Goal: Task Accomplishment & Management: Use online tool/utility

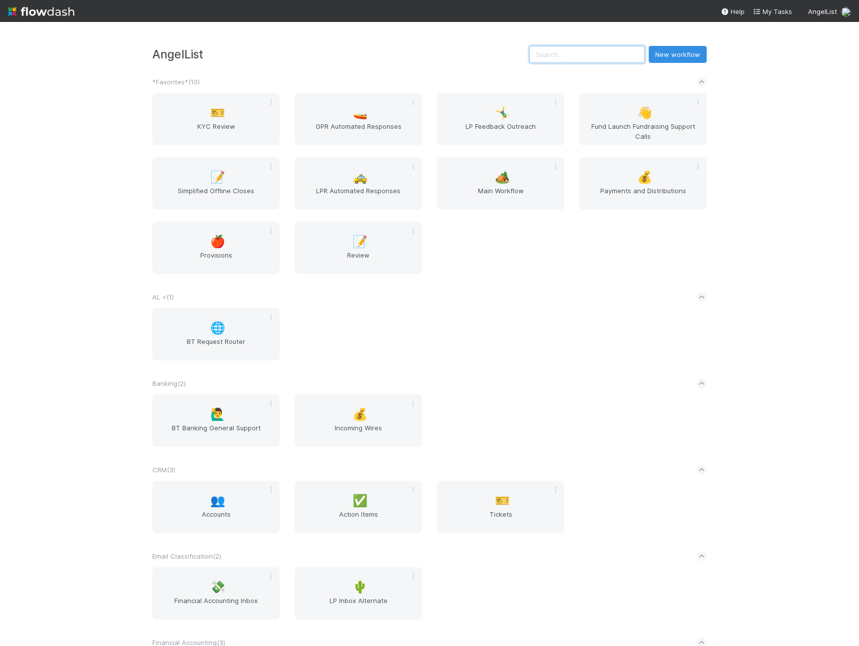
click at [593, 57] on input "text" at bounding box center [586, 54] width 115 height 17
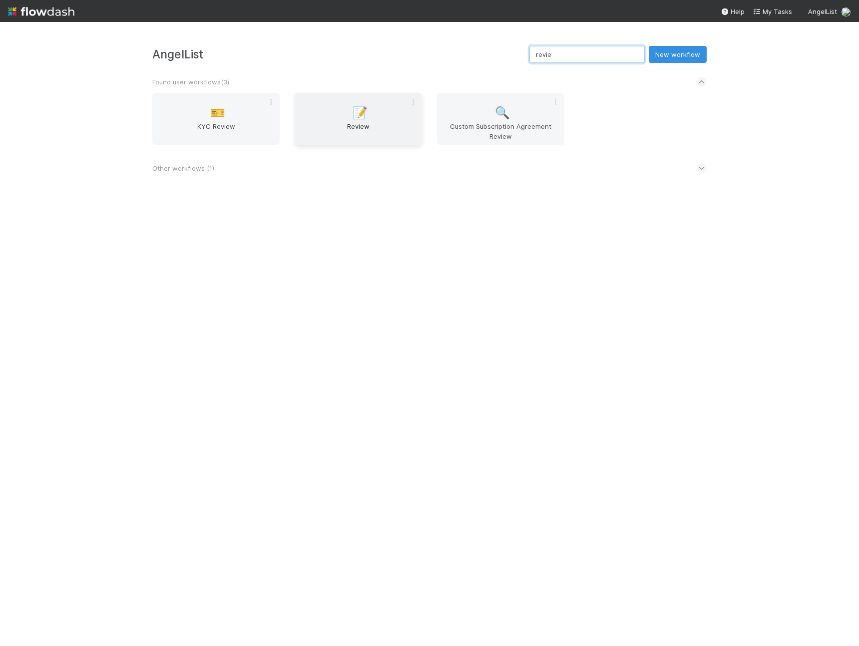
type input "revie"
click at [390, 122] on span "Review" at bounding box center [358, 131] width 119 height 20
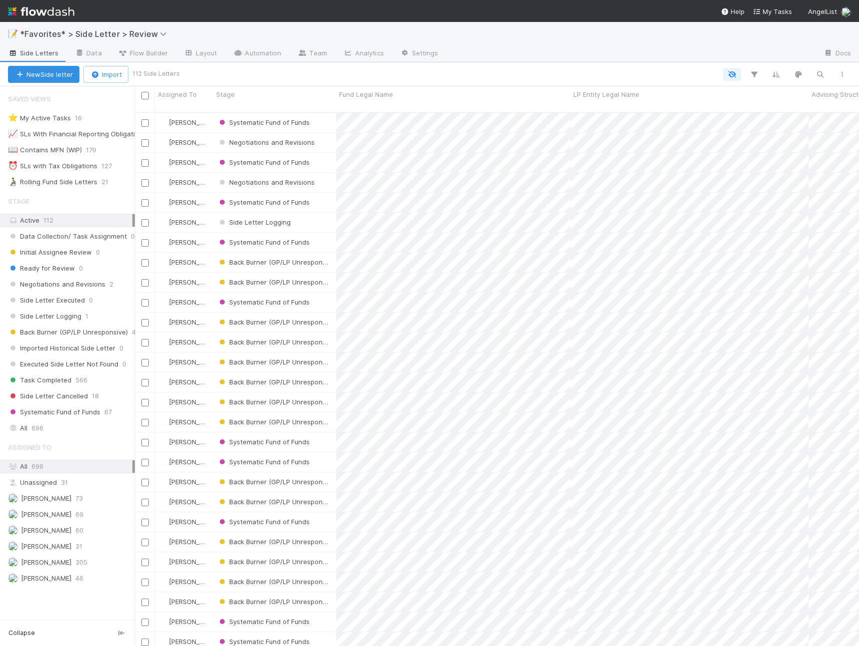
scroll to position [535, 717]
click at [56, 71] on button "New Side letter" at bounding box center [43, 74] width 71 height 17
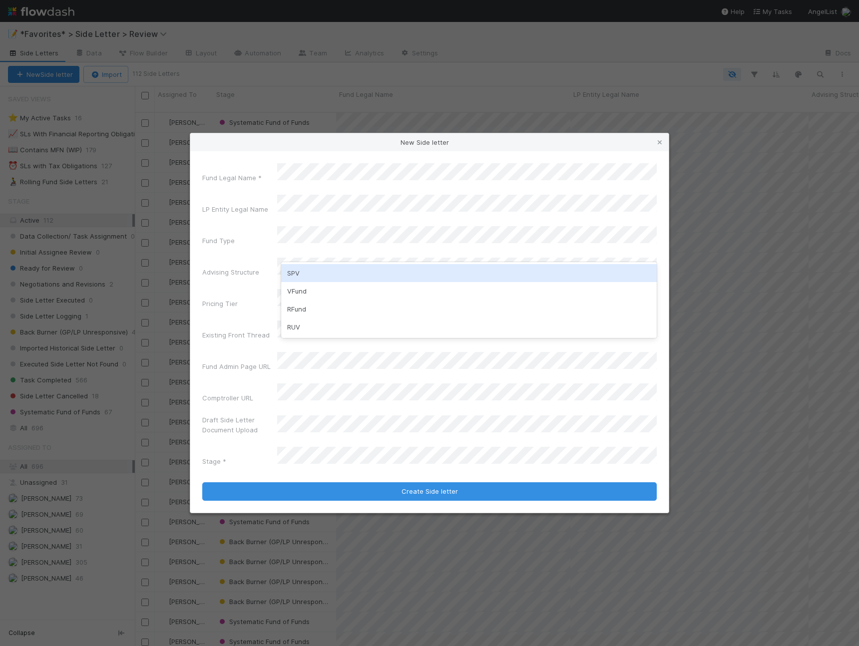
click at [310, 278] on div "SPV" at bounding box center [469, 273] width 376 height 18
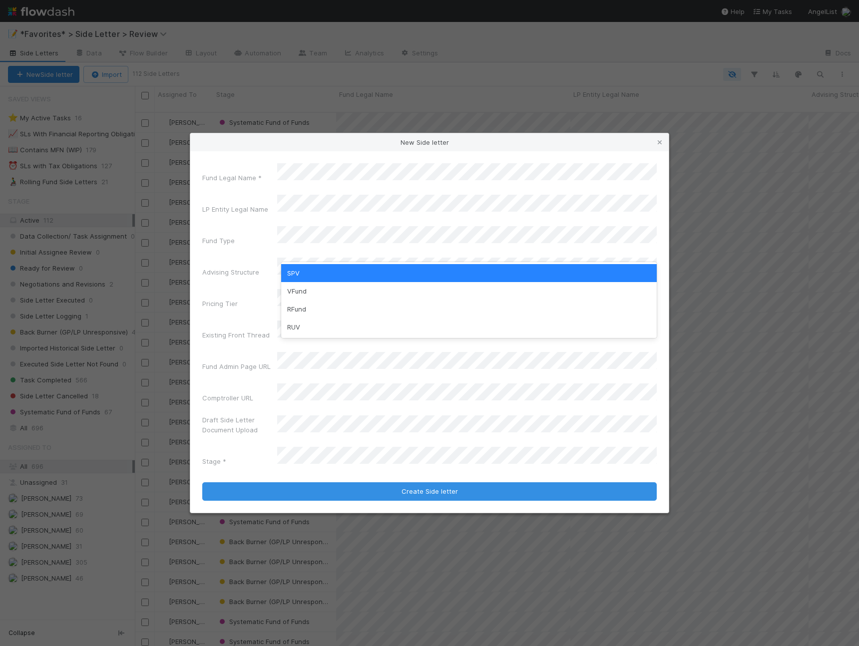
click at [300, 274] on div "SPV" at bounding box center [469, 273] width 376 height 18
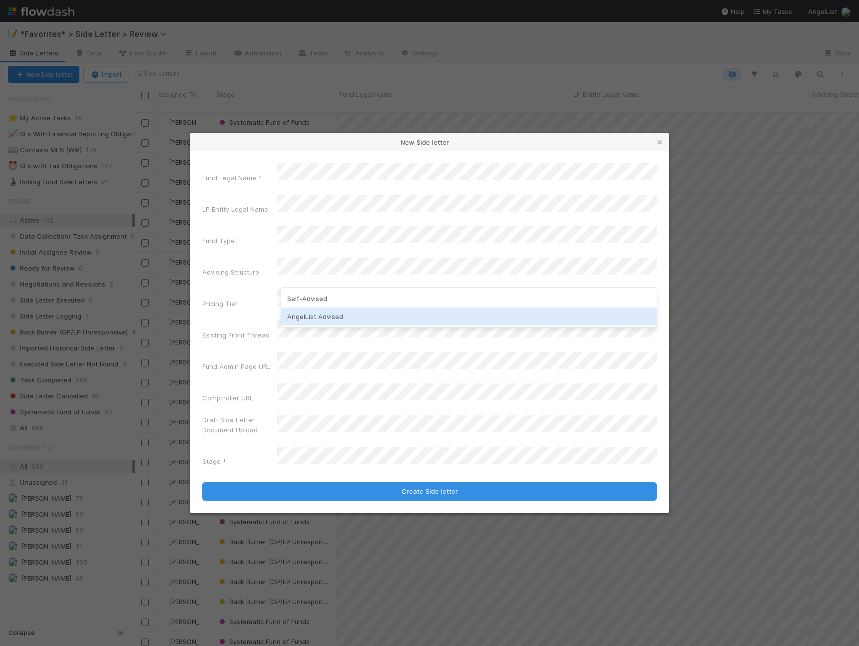
click at [331, 317] on div "AngelList Advised" at bounding box center [469, 317] width 376 height 18
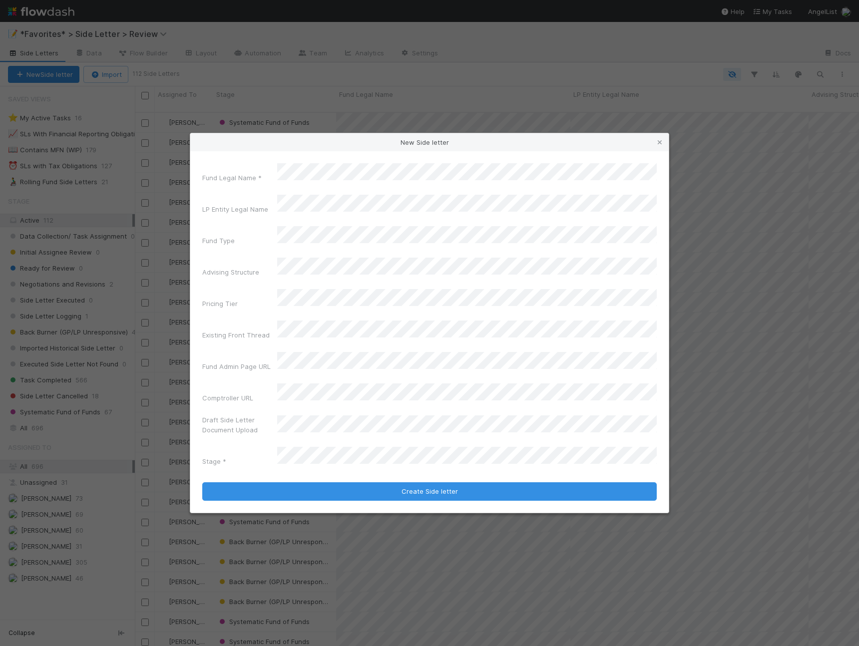
drag, startPoint x: 268, startPoint y: 304, endPoint x: 275, endPoint y: 304, distance: 7.5
click at [268, 304] on div "Pricing Tier" at bounding box center [239, 306] width 75 height 14
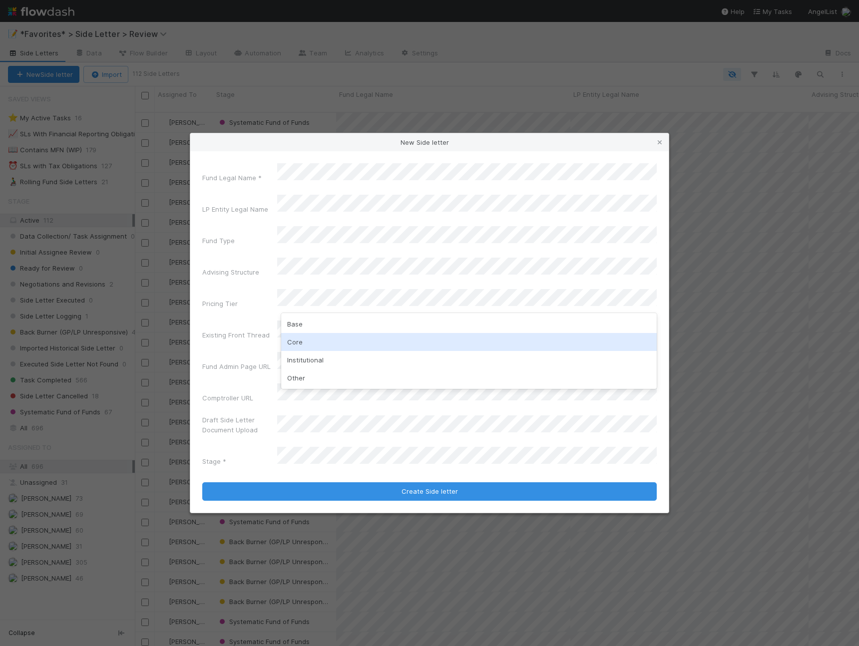
click at [308, 339] on div "Core" at bounding box center [469, 342] width 376 height 18
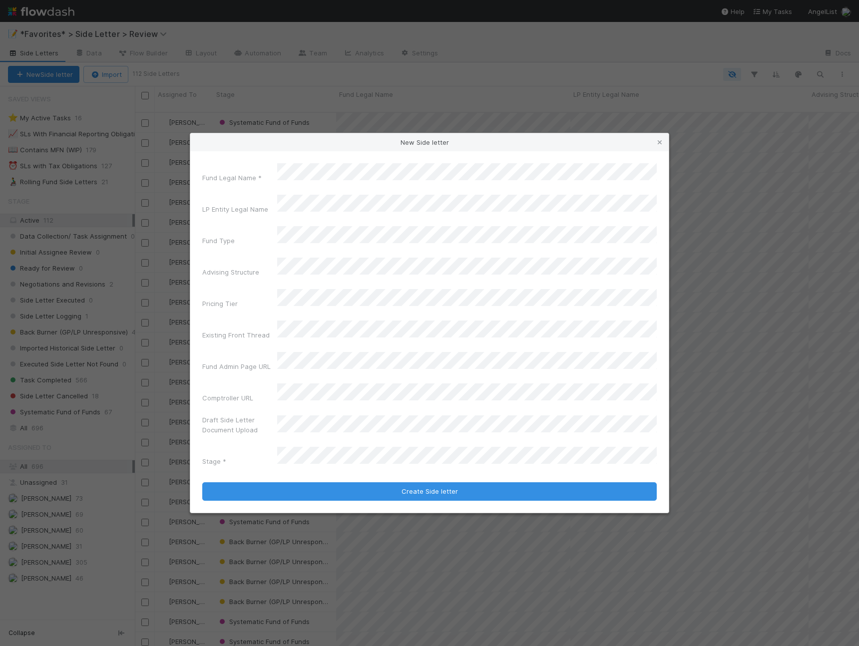
click at [264, 337] on div "Fund Legal Name * LP Entity Legal Name Fund Type Advising Structure Pricing Tie…" at bounding box center [429, 316] width 455 height 307
click at [324, 337] on div "Fund Legal Name * LP Entity Legal Name Fund Type Advising Structure Pricing Tie…" at bounding box center [429, 316] width 455 height 307
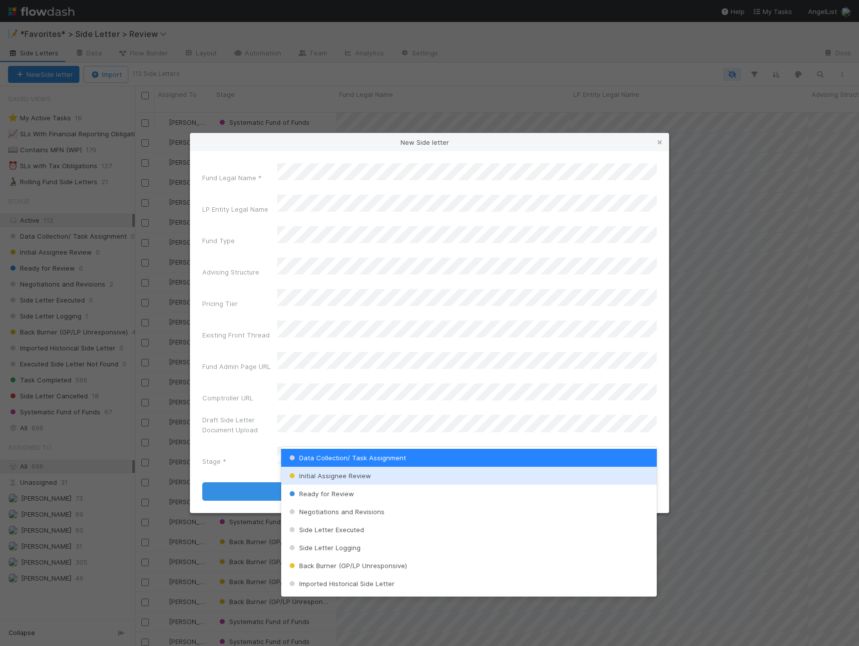
click at [399, 480] on div "Initial Assignee Review" at bounding box center [469, 476] width 376 height 18
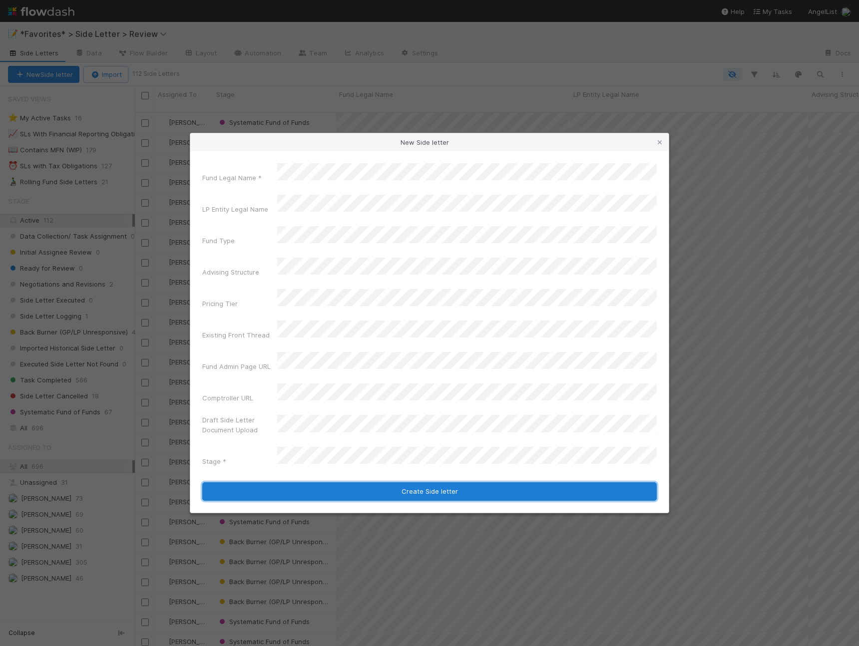
click at [447, 482] on button "Create Side letter" at bounding box center [429, 491] width 455 height 19
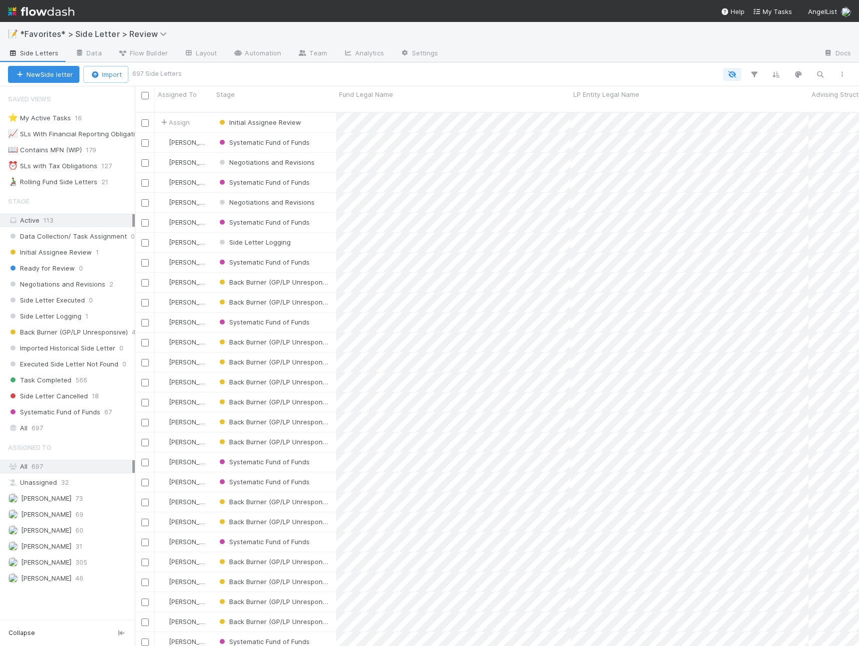
click at [468, 45] on div "📝 *Favorites* > Side Letter > Review" at bounding box center [429, 34] width 859 height 24
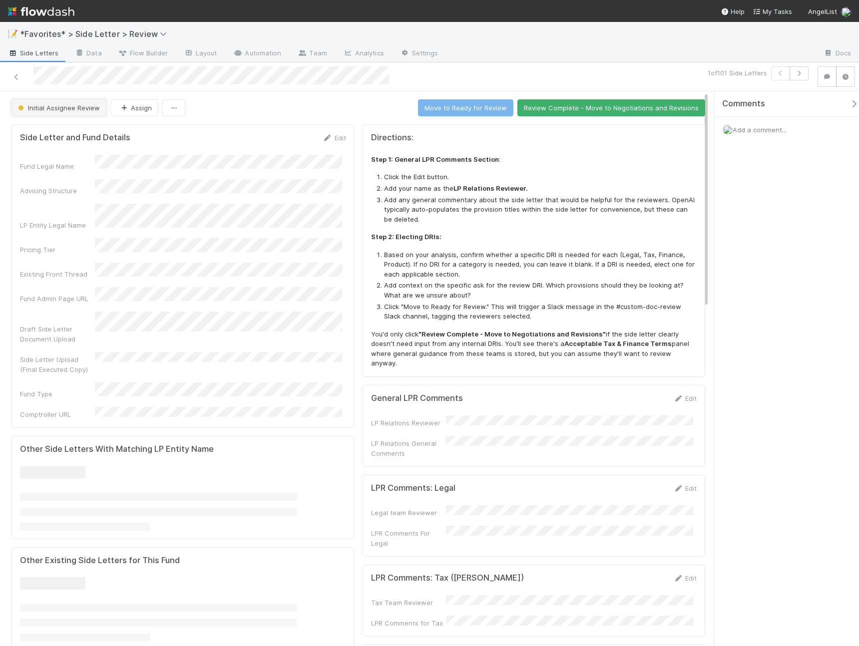
click at [68, 105] on span "Initial Assignee Review" at bounding box center [58, 108] width 84 height 8
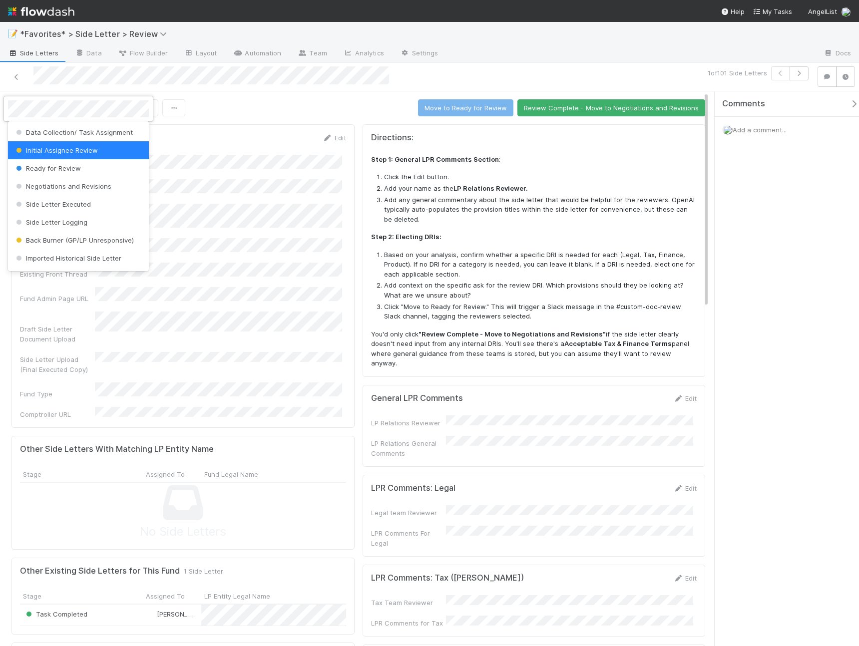
click at [234, 104] on div at bounding box center [429, 323] width 859 height 646
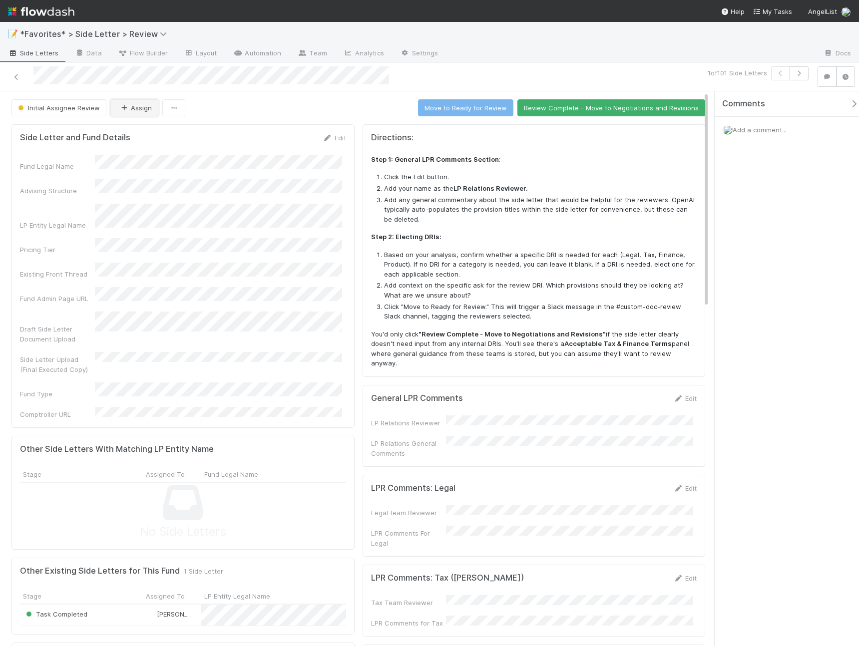
click at [128, 113] on button "Assign" at bounding box center [134, 107] width 48 height 17
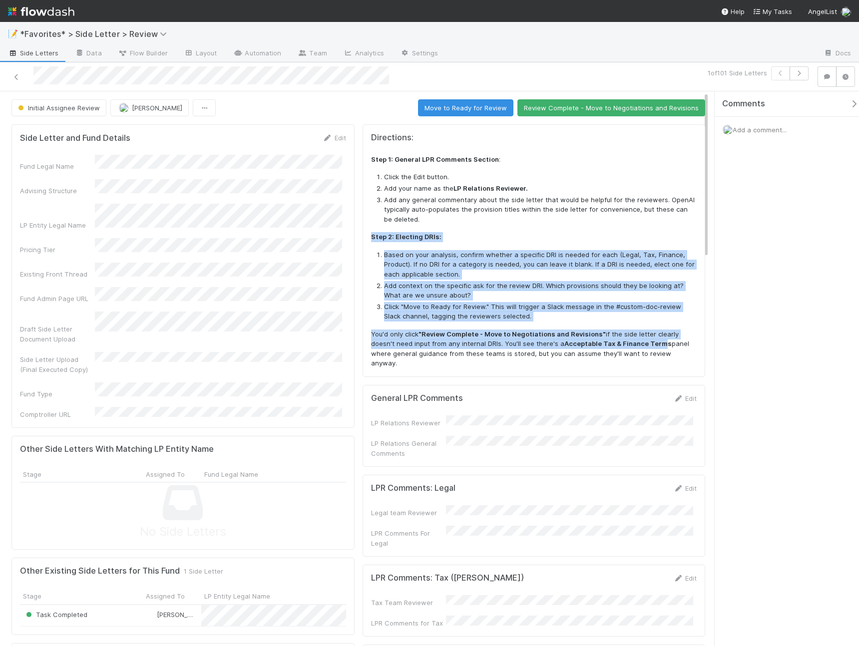
drag, startPoint x: 443, startPoint y: 236, endPoint x: 653, endPoint y: 345, distance: 236.3
click at [652, 344] on div "Step 1: General LPR Comments Section : Click the Edit button. Add your name as …" at bounding box center [534, 262] width 326 height 214
click at [653, 345] on strong "Acceptable Tax & Finance Terms" at bounding box center [617, 344] width 107 height 8
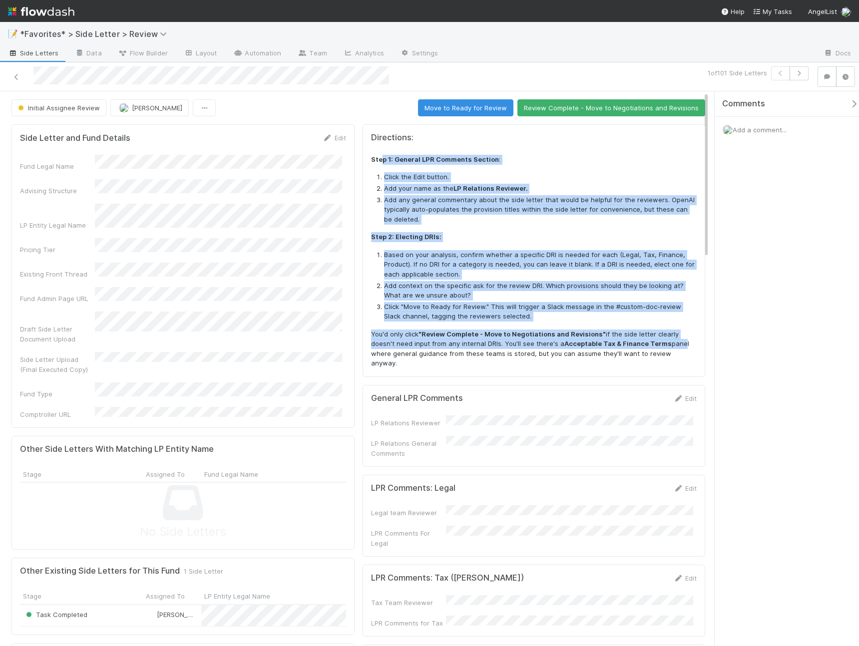
drag, startPoint x: 369, startPoint y: 168, endPoint x: 687, endPoint y: 350, distance: 366.9
click at [670, 345] on div "Step 1: General LPR Comments Section : Click the Edit button. Add your name as …" at bounding box center [534, 262] width 326 height 214
drag, startPoint x: 650, startPoint y: 350, endPoint x: 364, endPoint y: 154, distance: 346.6
click at [364, 154] on div "Directions: Step 1: General LPR Comments Section : Click the Edit button. Add y…" at bounding box center [534, 250] width 343 height 253
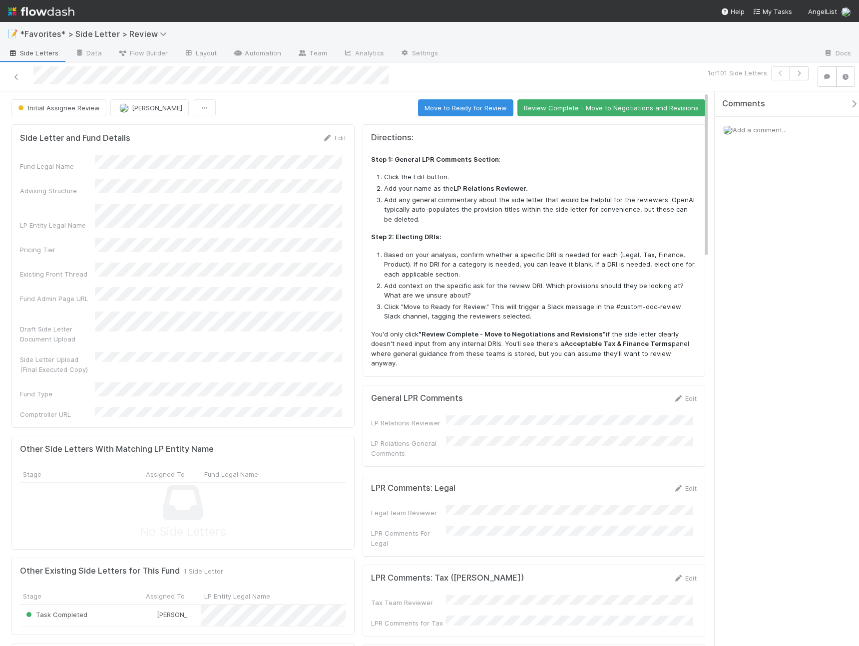
drag, startPoint x: 364, startPoint y: 137, endPoint x: 686, endPoint y: 361, distance: 392.5
click at [686, 361] on div "Directions: Step 1: General LPR Comments Section : Click the Edit button. Add y…" at bounding box center [534, 250] width 343 height 253
click at [596, 344] on strong "Acceptable Tax & Finance Terms" at bounding box center [617, 344] width 107 height 8
drag, startPoint x: 666, startPoint y: 345, endPoint x: 360, endPoint y: 135, distance: 370.4
click at [363, 136] on div "Directions: Step 1: General LPR Comments Section : Click the Edit button. Add y…" at bounding box center [534, 250] width 343 height 253
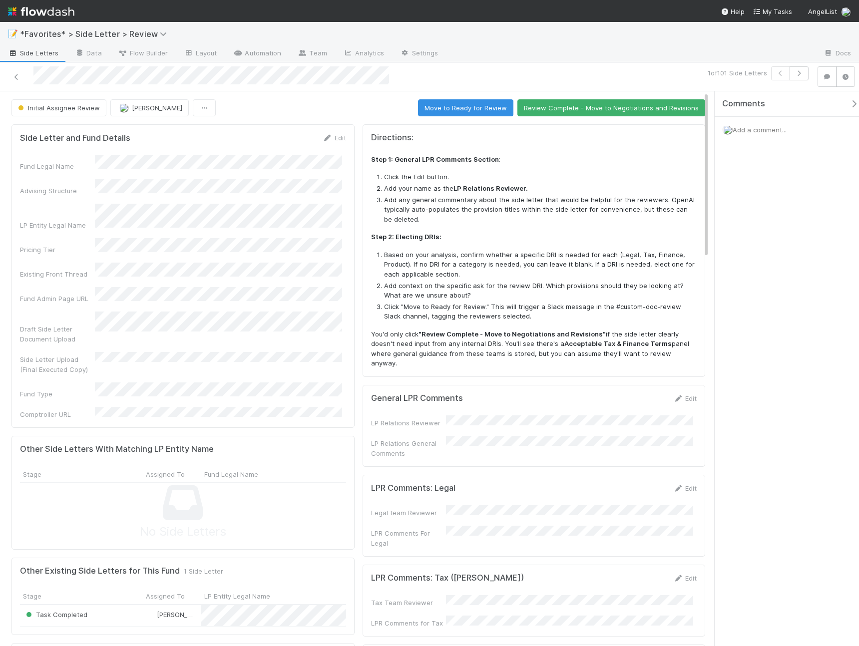
click at [363, 134] on div "Directions: Step 1: General LPR Comments Section : Click the Edit button. Add y…" at bounding box center [534, 250] width 343 height 253
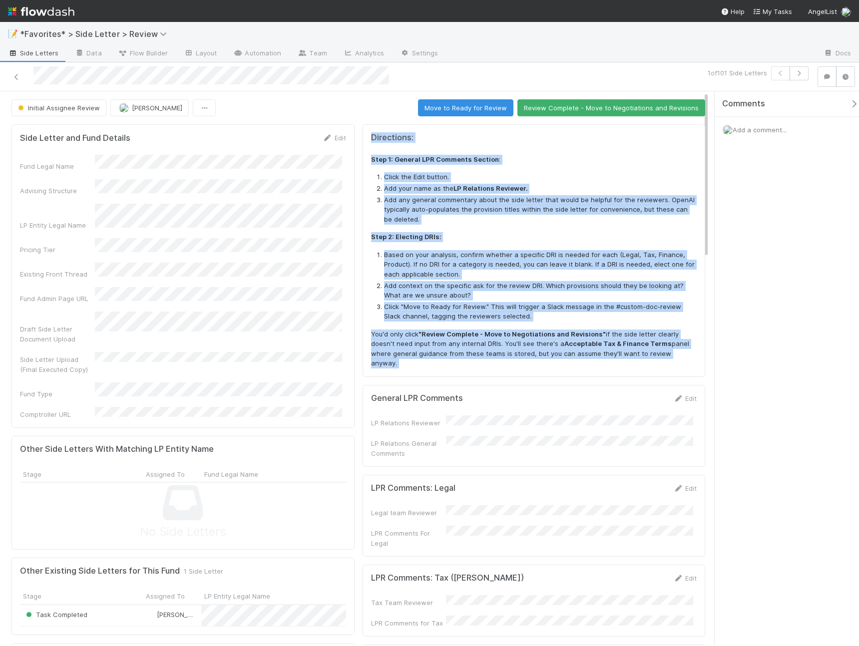
drag, startPoint x: 361, startPoint y: 134, endPoint x: 697, endPoint y: 350, distance: 399.7
click at [697, 350] on div "Directions: Step 1: General LPR Comments Section : Click the Edit button. Add y…" at bounding box center [534, 250] width 343 height 253
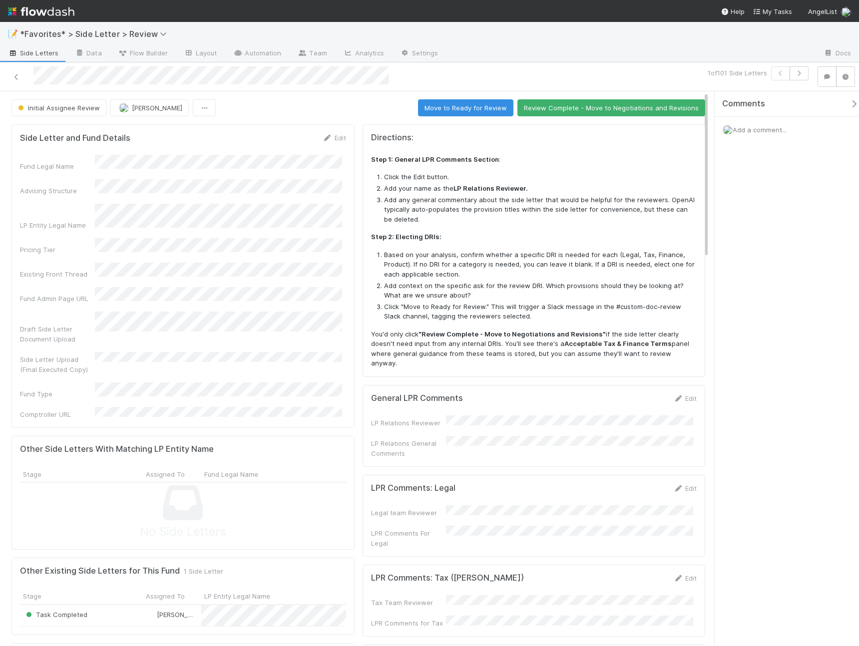
click at [696, 352] on div "Directions: Step 1: General LPR Comments Section : Click the Edit button. Add y…" at bounding box center [534, 250] width 343 height 253
click at [684, 395] on link "Edit" at bounding box center [684, 399] width 23 height 8
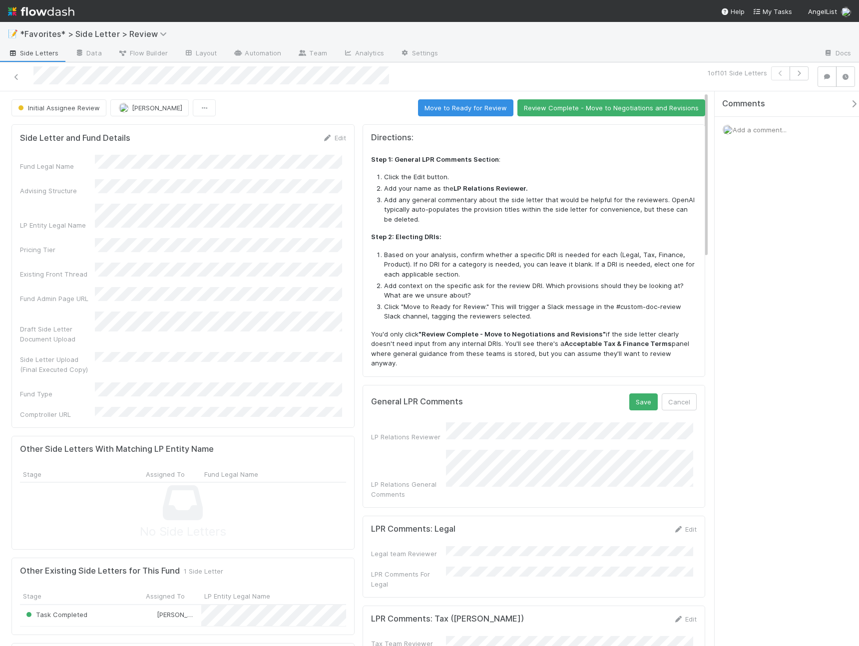
click at [806, 264] on div "Comments Add a comment..." at bounding box center [787, 368] width 144 height 555
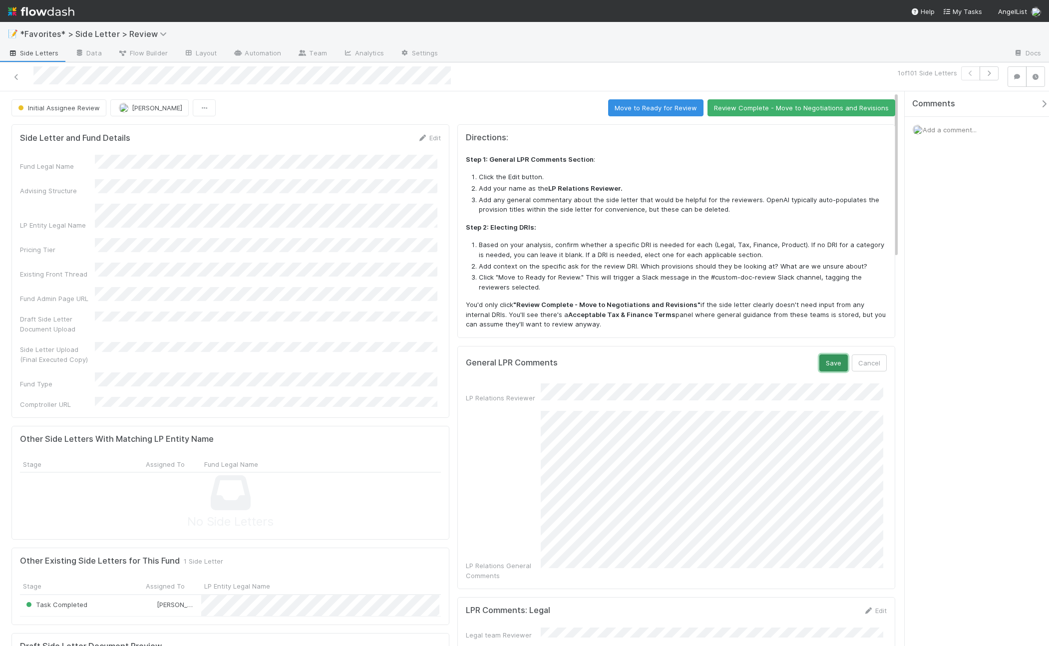
click at [828, 365] on button "Save" at bounding box center [834, 363] width 28 height 17
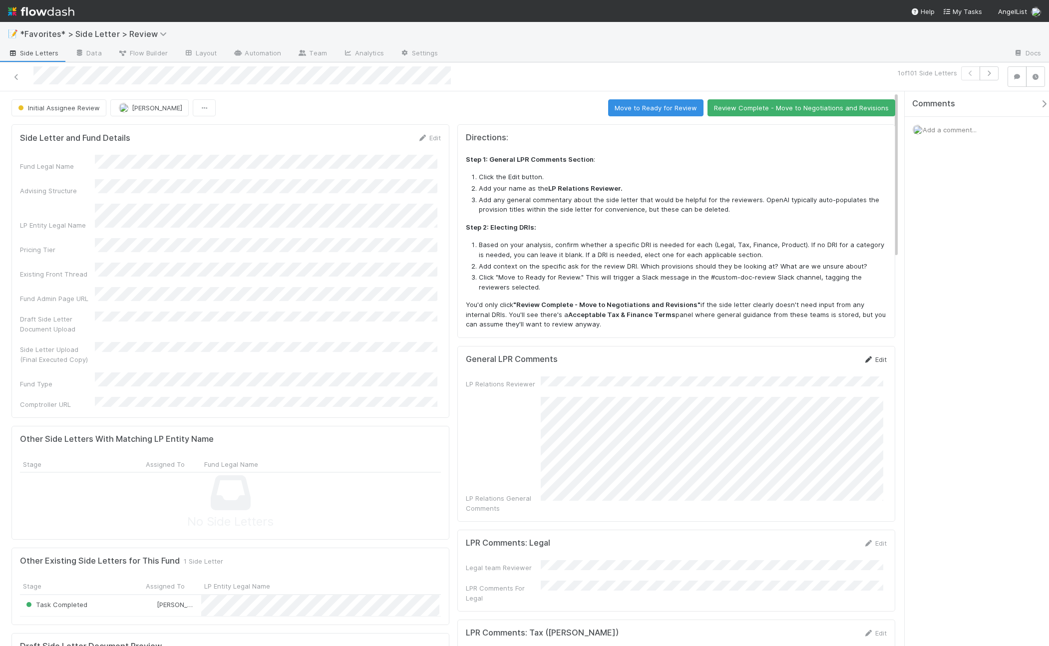
click at [865, 357] on icon at bounding box center [869, 360] width 10 height 6
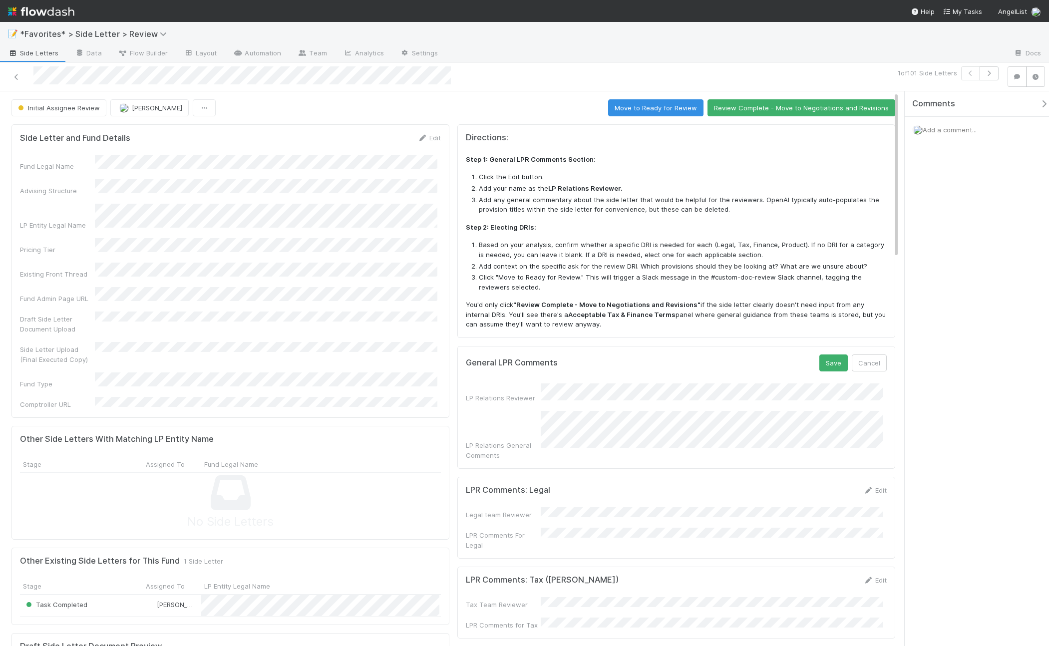
click at [742, 485] on div "LPR Comments: Legal Edit" at bounding box center [676, 490] width 421 height 10
click at [864, 487] on icon at bounding box center [869, 490] width 10 height 6
click at [835, 485] on button "Save" at bounding box center [834, 493] width 28 height 17
click at [953, 475] on div "Comments Add a comment..." at bounding box center [977, 368] width 144 height 555
click at [872, 364] on button "Cancel" at bounding box center [869, 363] width 35 height 17
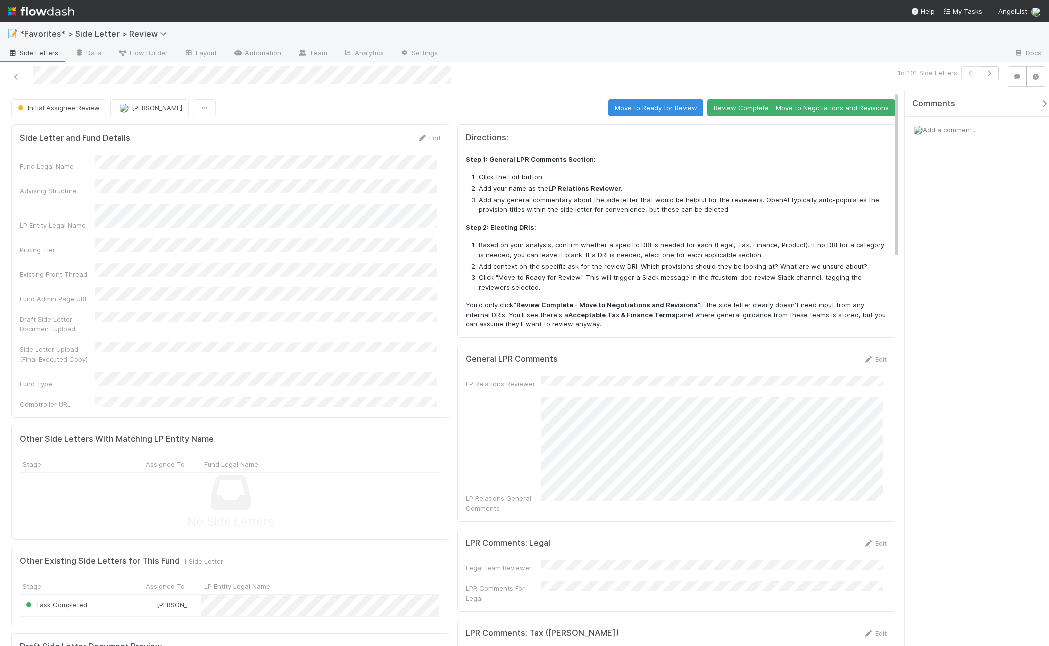
click at [861, 530] on div "LPR Comments: Legal Edit Legal team Reviewer LPR Comments For Legal" at bounding box center [677, 571] width 438 height 82
click at [864, 540] on icon at bounding box center [869, 543] width 10 height 6
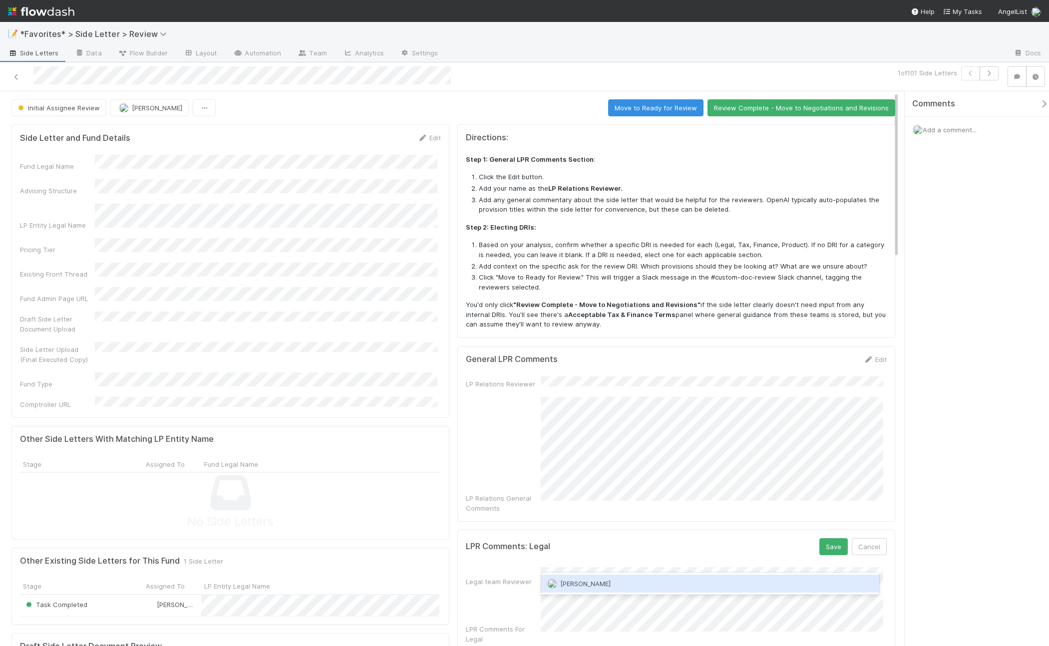
click at [638, 575] on div "[PERSON_NAME]" at bounding box center [710, 584] width 339 height 18
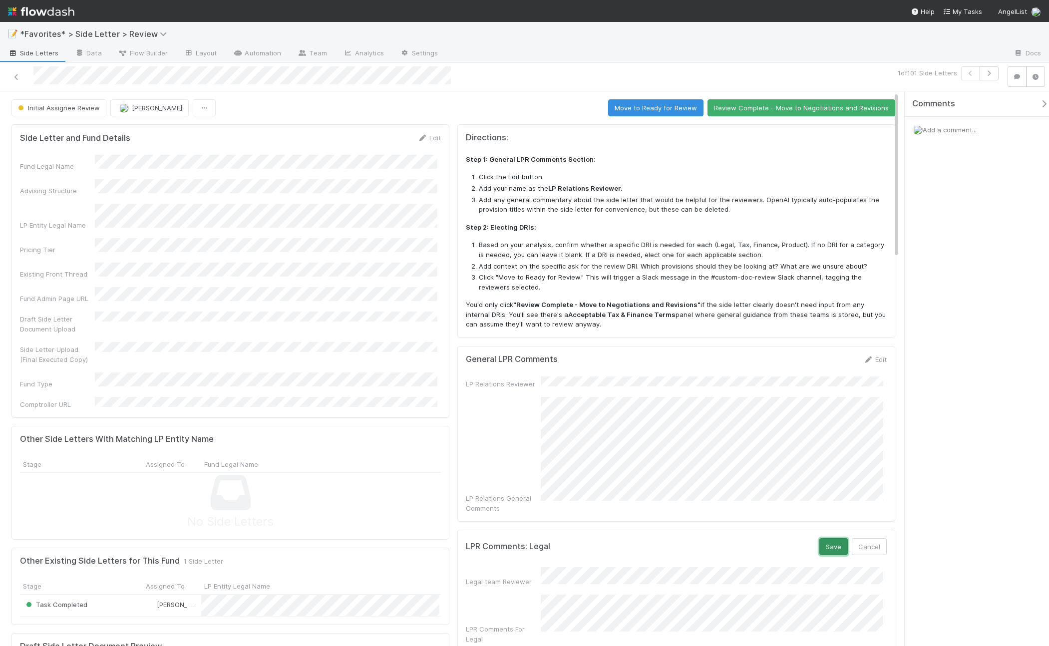
drag, startPoint x: 824, startPoint y: 529, endPoint x: 838, endPoint y: 511, distance: 22.4
click at [824, 538] on button "Save" at bounding box center [834, 546] width 28 height 17
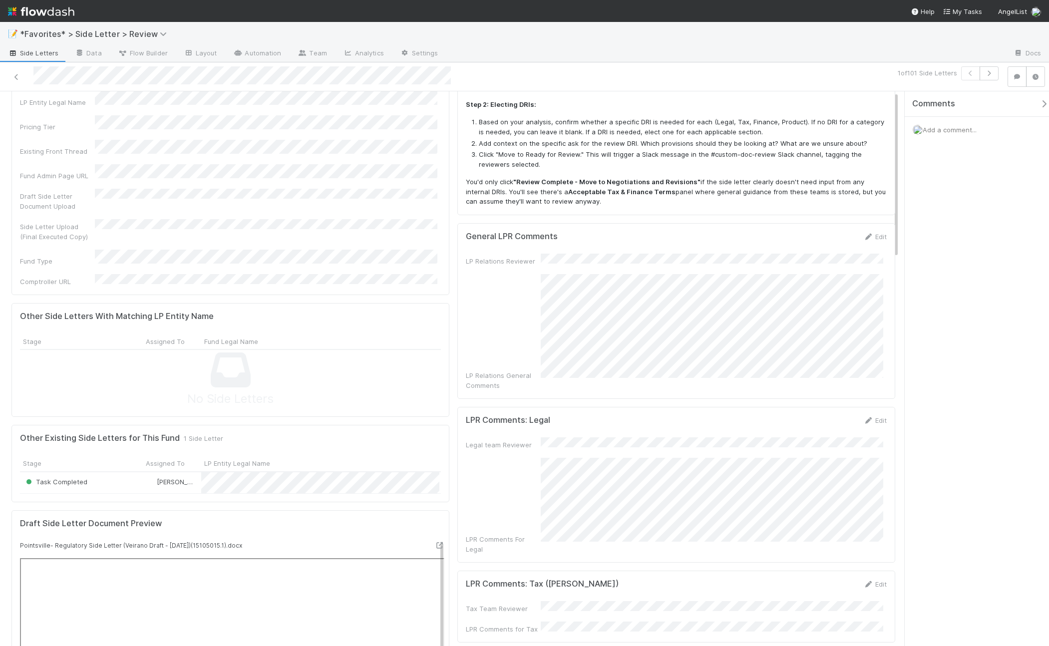
scroll to position [174, 0]
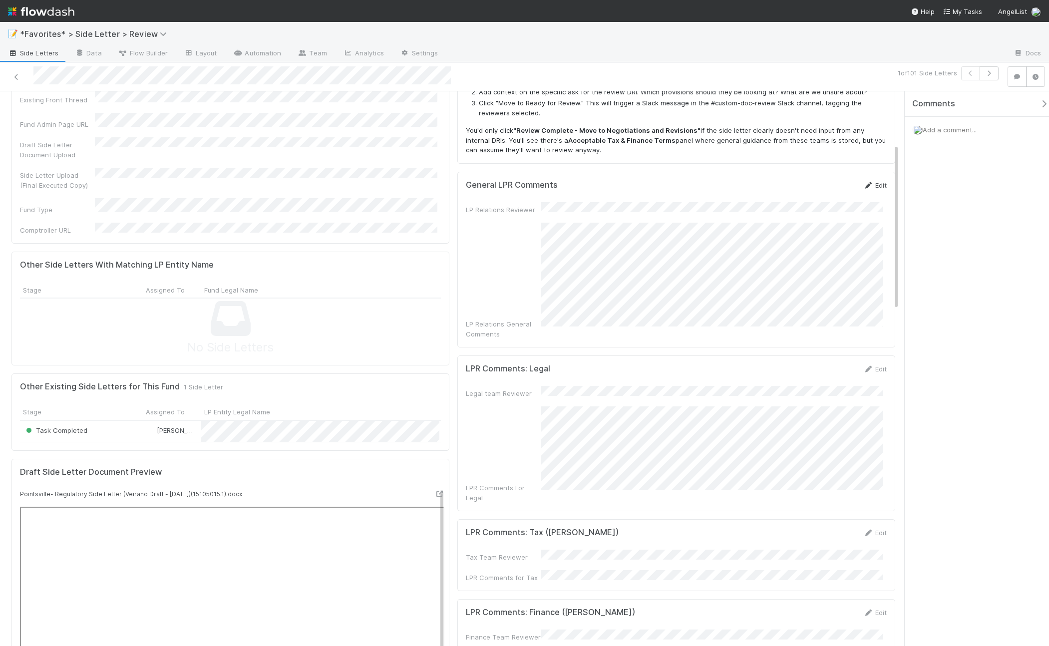
click at [864, 184] on icon at bounding box center [869, 185] width 10 height 6
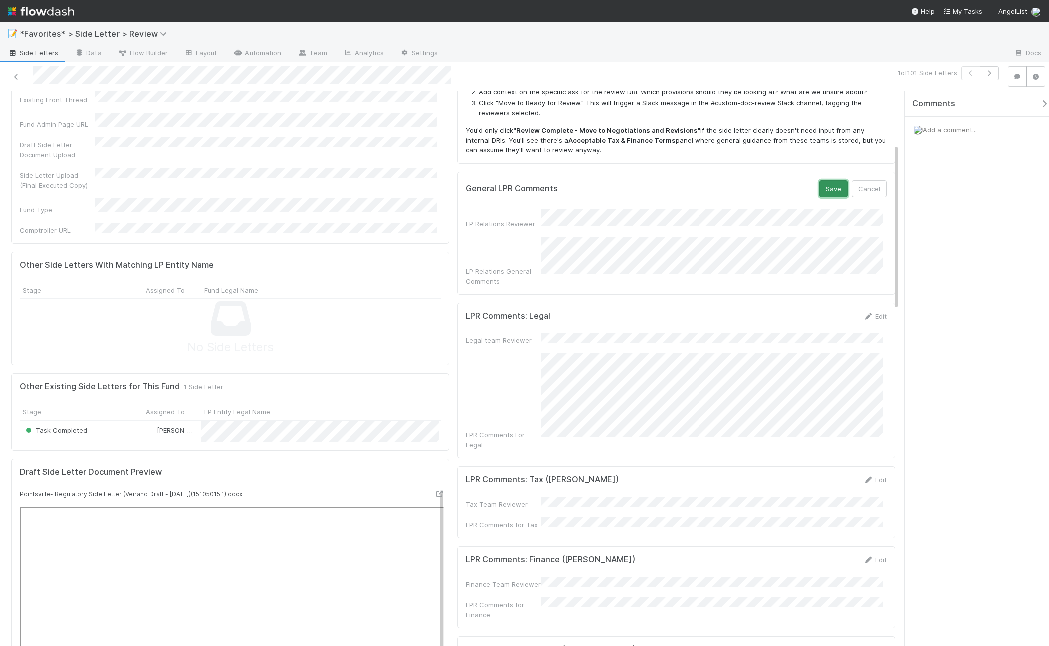
click at [823, 180] on button "Save" at bounding box center [834, 188] width 28 height 17
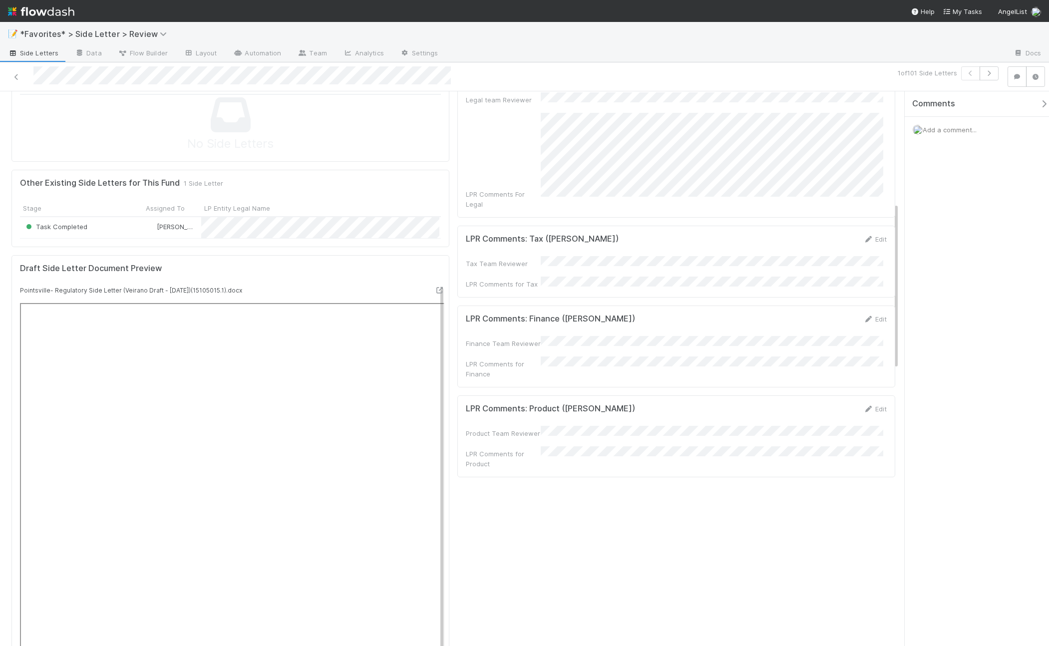
scroll to position [0, 0]
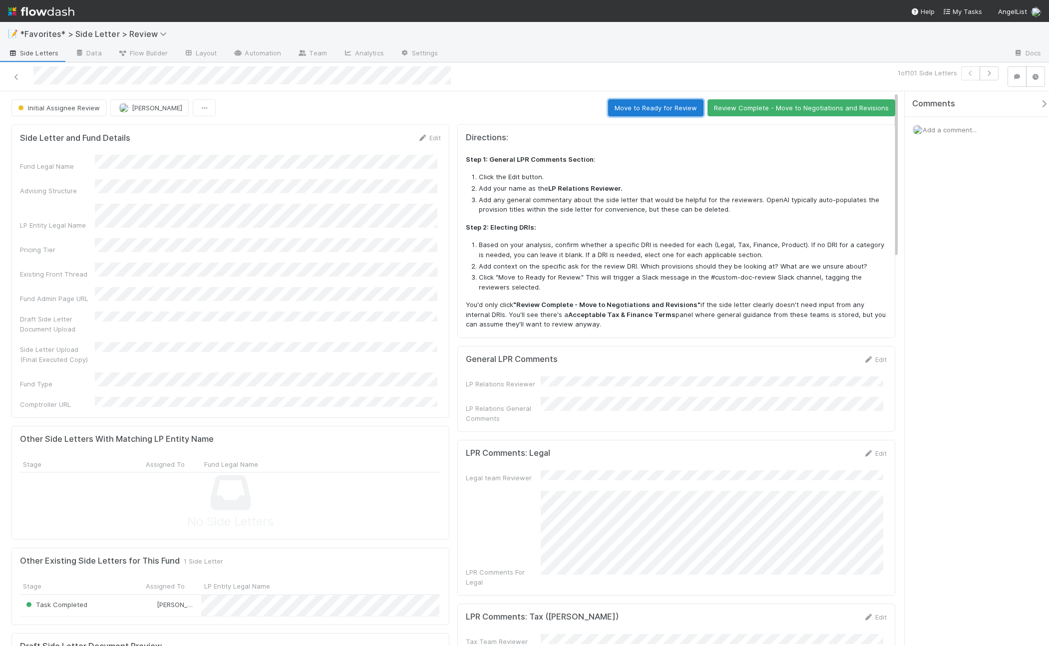
click at [634, 105] on button "Move to Ready for Review" at bounding box center [655, 107] width 95 height 17
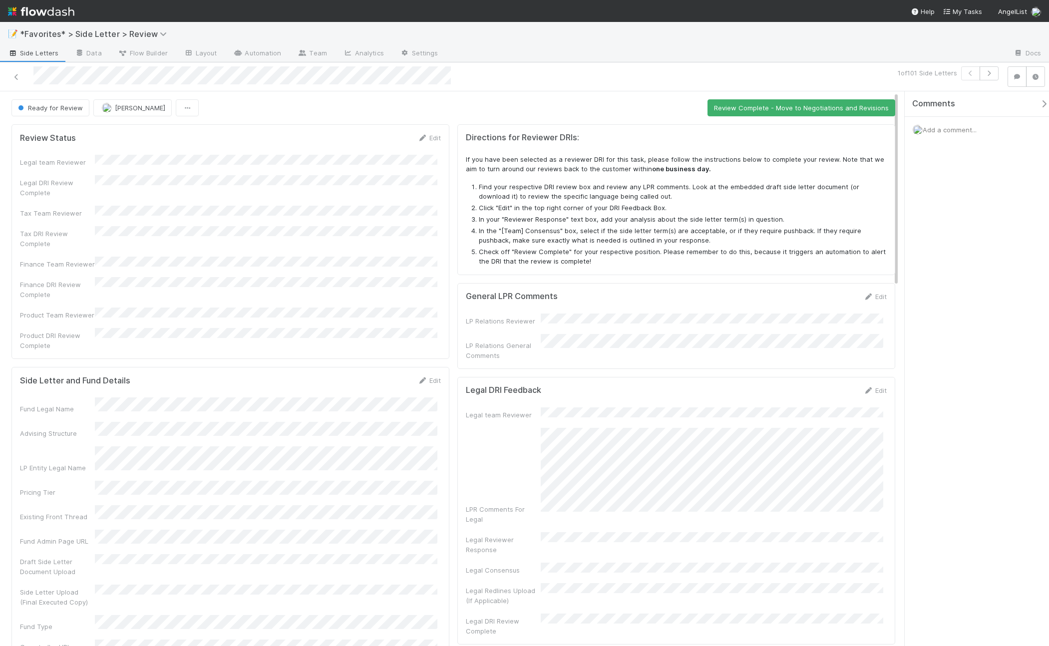
click at [687, 37] on div "📝 *Favorites* > Side Letter > Review" at bounding box center [524, 34] width 1049 height 24
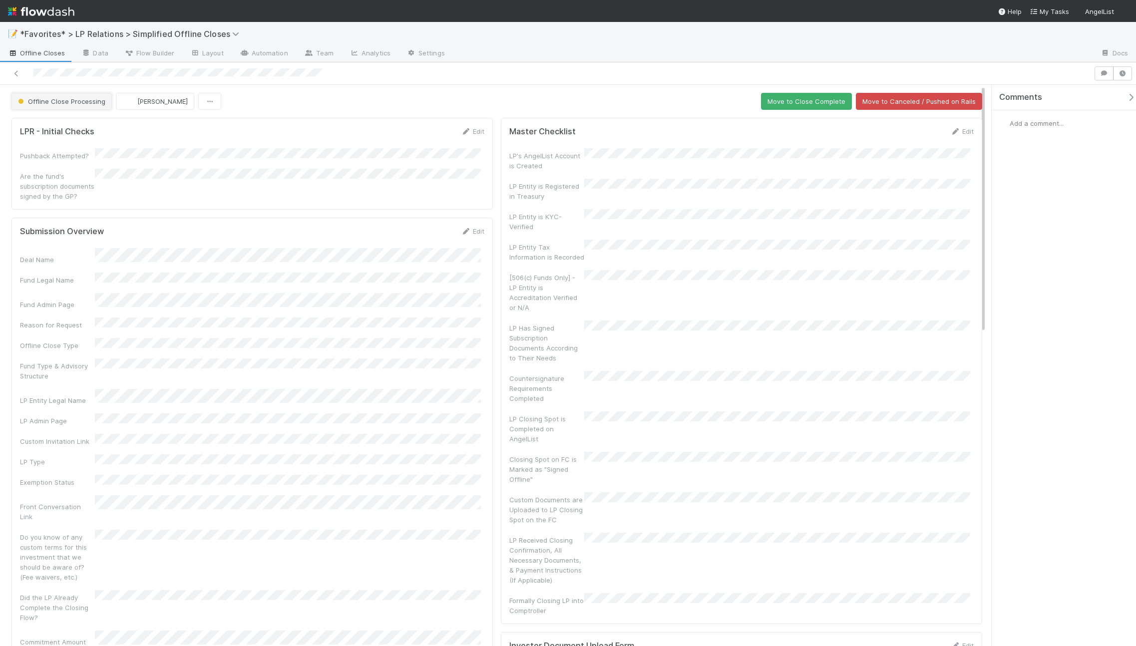
click at [48, 107] on button "Offline Close Processing" at bounding box center [61, 101] width 100 height 17
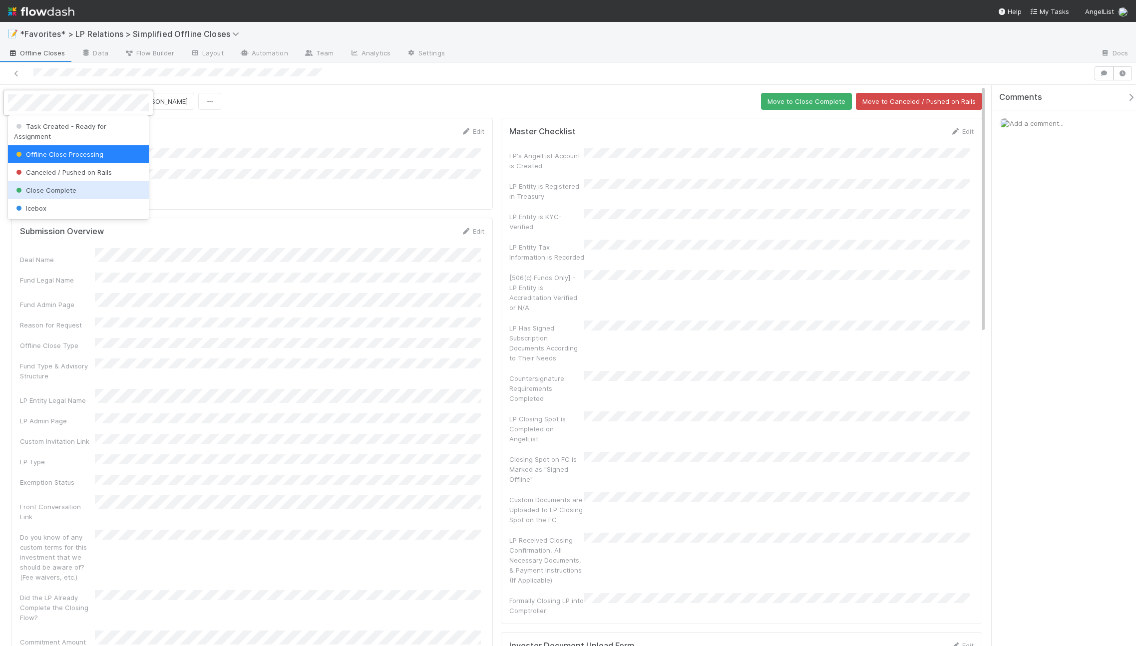
click at [52, 187] on div "Close Complete" at bounding box center [78, 190] width 141 height 18
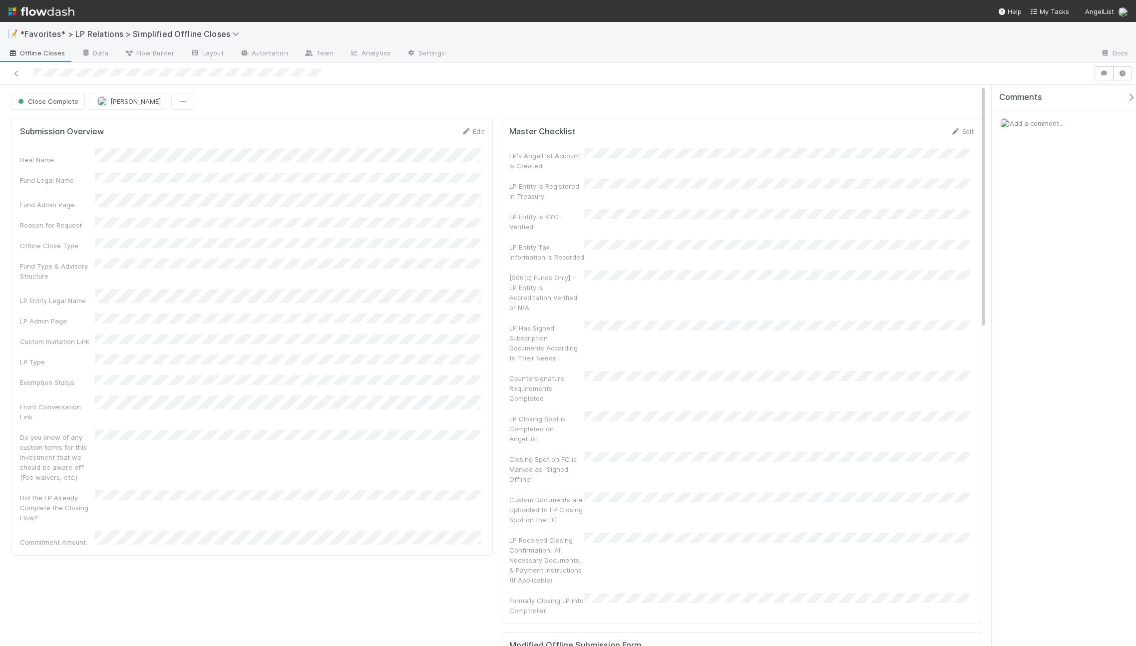
click at [582, 77] on div at bounding box center [547, 73] width 1086 height 14
